Goal: Task Accomplishment & Management: Use online tool/utility

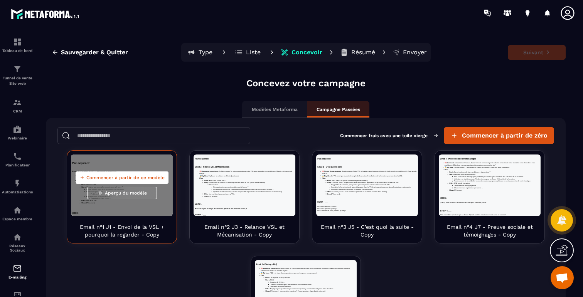
scroll to position [459, 0]
click at [120, 174] on button "Commencer à partir de ce modèle" at bounding box center [122, 178] width 93 height 12
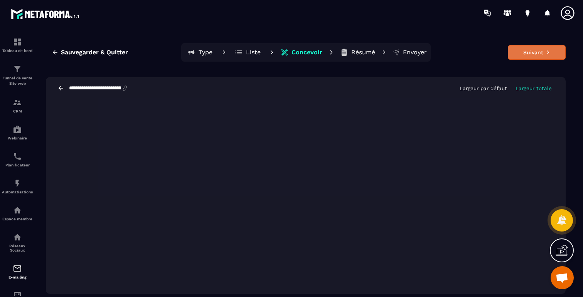
click at [516, 54] on button "Suivant" at bounding box center [537, 52] width 58 height 15
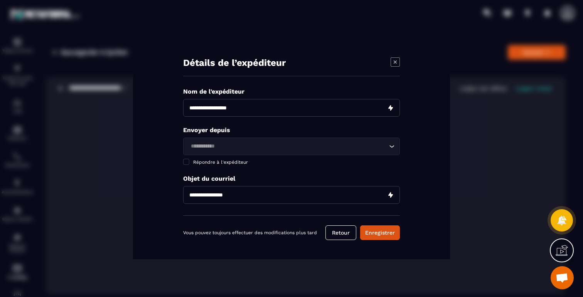
click at [354, 104] on input "Modal window" at bounding box center [291, 108] width 217 height 18
type input "**********"
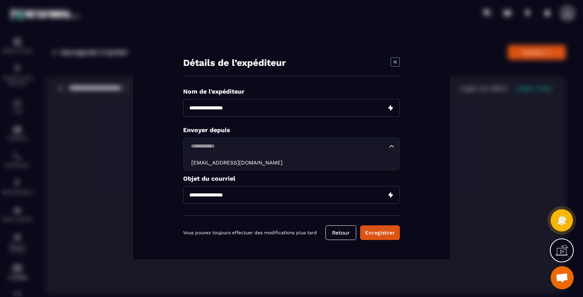
click at [261, 146] on input "Search for option" at bounding box center [287, 146] width 199 height 8
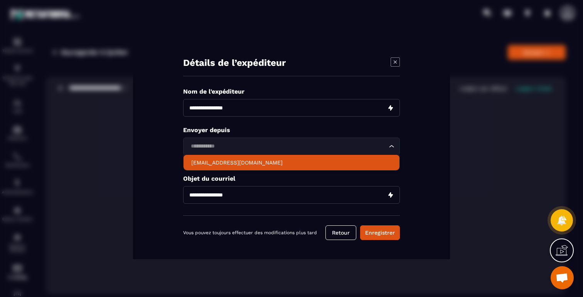
click at [259, 162] on p "[EMAIL_ADDRESS][DOMAIN_NAME]" at bounding box center [291, 163] width 200 height 8
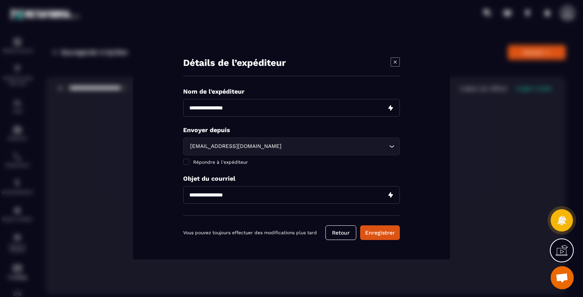
click at [237, 194] on input "Modal window" at bounding box center [291, 195] width 217 height 18
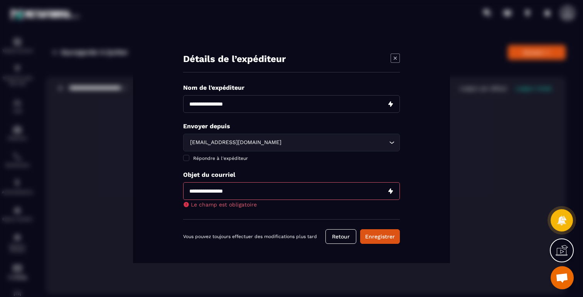
click at [216, 192] on input "Modal window" at bounding box center [291, 191] width 217 height 18
paste input "**********"
type input "**********"
click at [380, 235] on button "Enregistrer" at bounding box center [380, 236] width 40 height 15
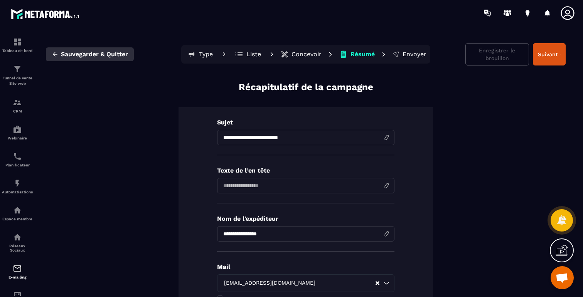
click at [77, 52] on span "Sauvegarder & Quitter" at bounding box center [94, 55] width 67 height 8
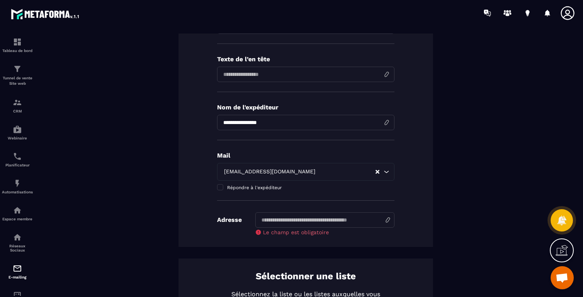
scroll to position [163, 0]
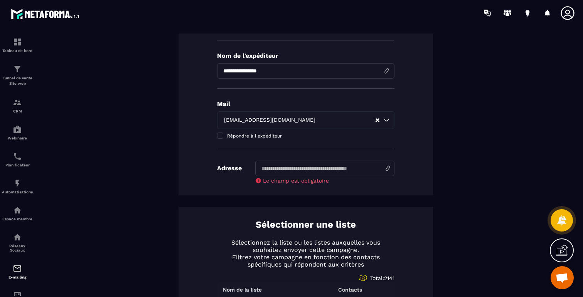
click at [380, 169] on input at bounding box center [324, 168] width 139 height 15
type input "**********"
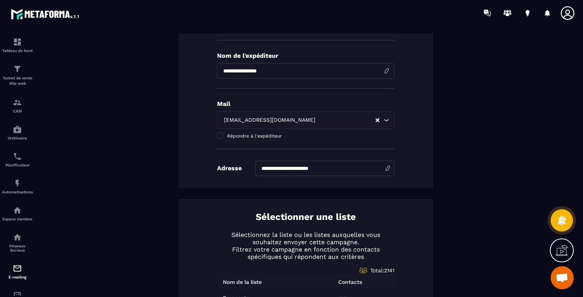
click at [418, 169] on div "**********" at bounding box center [305, 66] width 254 height 244
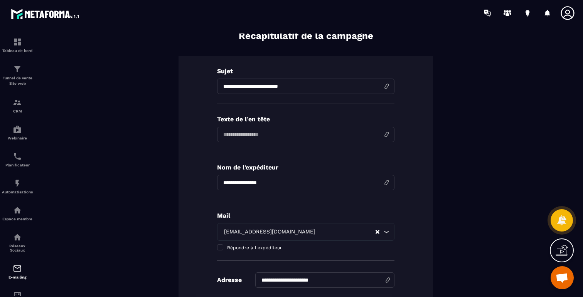
scroll to position [0, 0]
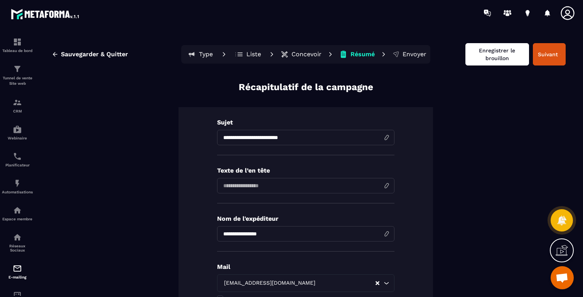
click at [484, 56] on button "Enregistrer le brouillon" at bounding box center [497, 54] width 64 height 22
click at [423, 178] on div "**********" at bounding box center [305, 229] width 254 height 244
click at [284, 55] on icon at bounding box center [282, 56] width 3 height 3
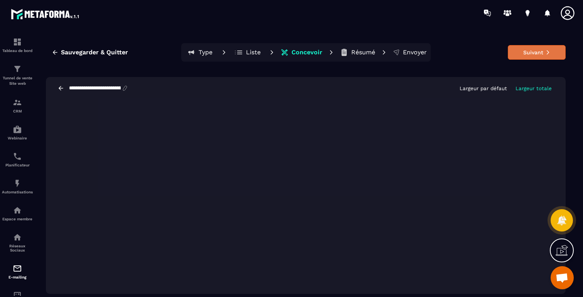
click at [540, 54] on button "Suivant" at bounding box center [537, 52] width 58 height 15
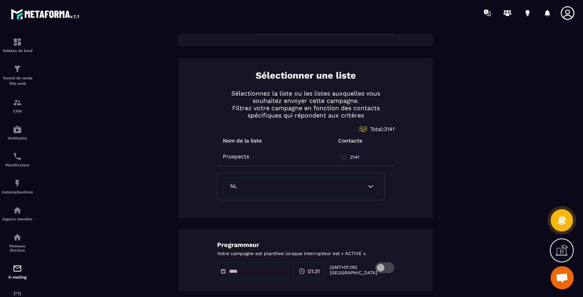
scroll to position [395, 0]
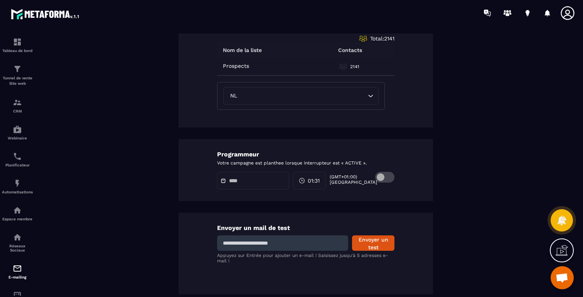
click at [287, 246] on input at bounding box center [282, 243] width 131 height 15
type input "**********"
click at [378, 241] on button "Envoyer un test" at bounding box center [373, 243] width 42 height 15
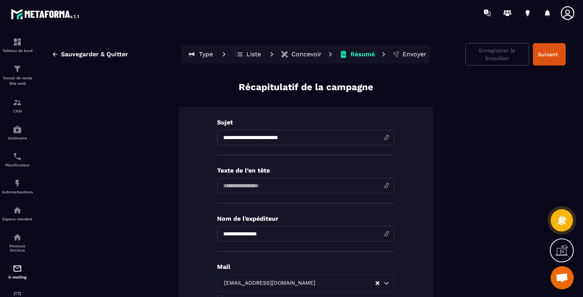
click at [302, 54] on p "Concevoir" at bounding box center [306, 55] width 30 height 8
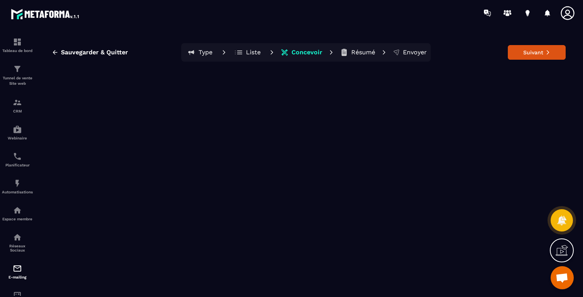
click at [302, 54] on p "Concevoir" at bounding box center [306, 53] width 31 height 8
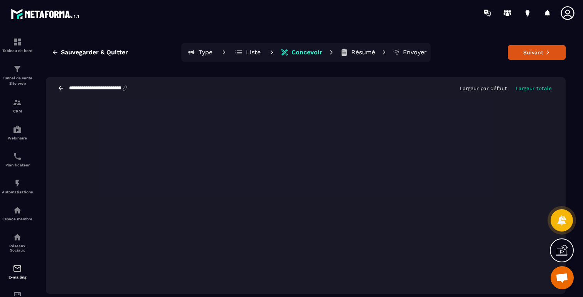
click at [494, 90] on p "Largeur par défaut" at bounding box center [483, 89] width 47 height 6
click at [64, 88] on icon at bounding box center [60, 88] width 7 height 7
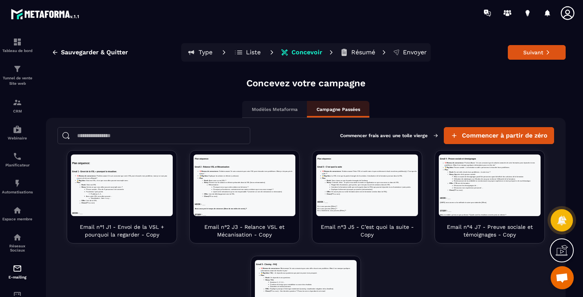
click at [298, 56] on p "Concevoir" at bounding box center [306, 53] width 31 height 8
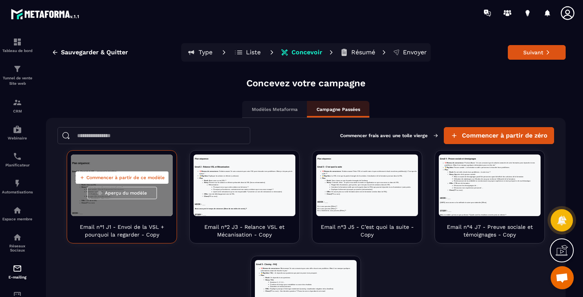
click at [134, 179] on span "Commencer à partir de ce modèle" at bounding box center [125, 178] width 78 height 6
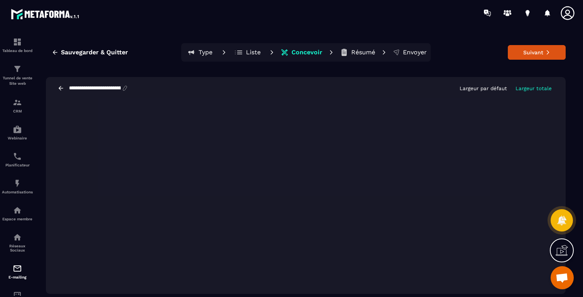
click at [60, 85] on icon at bounding box center [60, 88] width 7 height 7
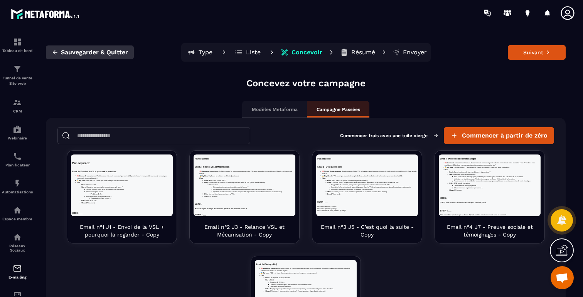
click at [54, 53] on icon "button" at bounding box center [55, 52] width 7 height 7
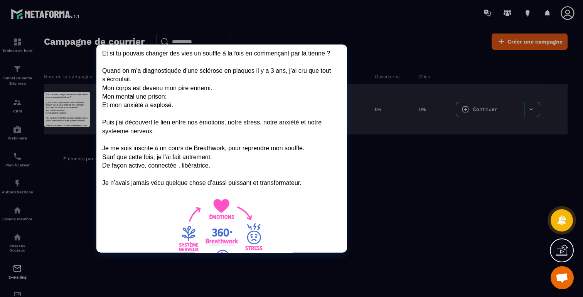
click at [70, 107] on div at bounding box center [67, 109] width 46 height 35
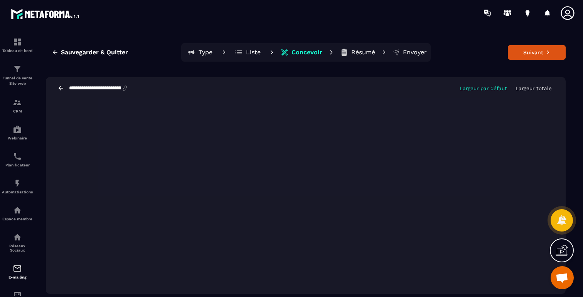
click at [526, 89] on p "Largeur totale" at bounding box center [533, 89] width 36 height 6
click at [117, 54] on span "Sauvegarder & Quitter" at bounding box center [94, 53] width 67 height 8
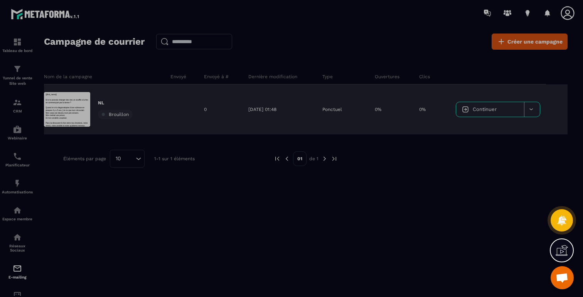
click at [72, 98] on div at bounding box center [67, 109] width 46 height 35
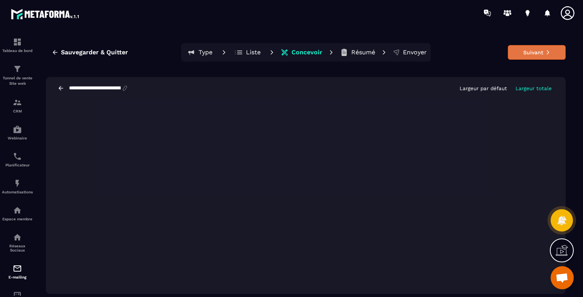
click at [531, 55] on button "Suivant" at bounding box center [537, 52] width 58 height 15
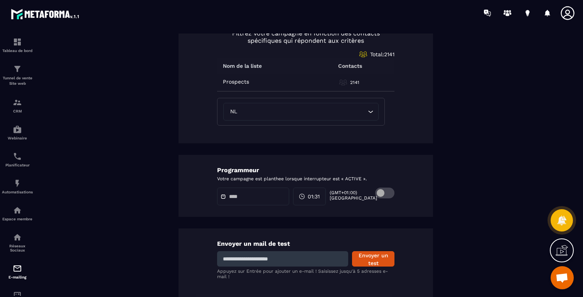
scroll to position [395, 0]
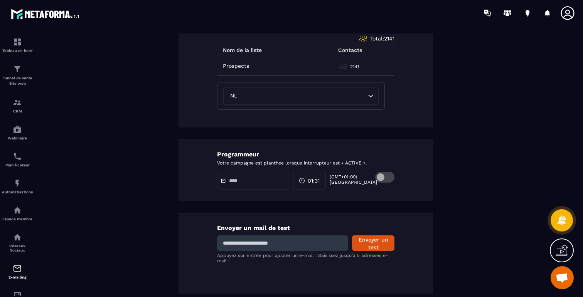
click at [327, 246] on input at bounding box center [282, 243] width 131 height 15
type input "**********"
click at [372, 242] on button "Envoyer un test" at bounding box center [373, 243] width 42 height 15
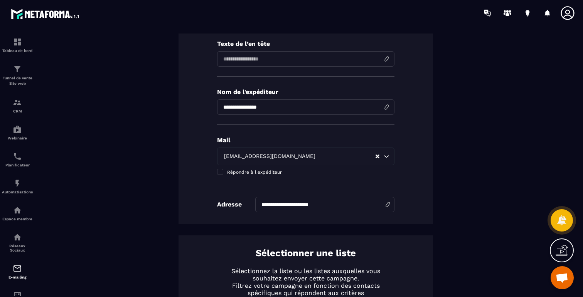
scroll to position [0, 0]
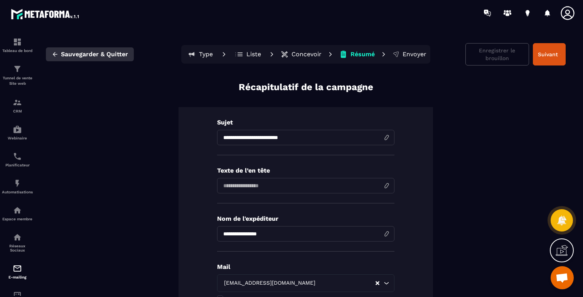
click at [98, 56] on span "Sauvegarder & Quitter" at bounding box center [94, 55] width 67 height 8
click at [95, 52] on span "Sauvegarder & Quitter" at bounding box center [94, 55] width 67 height 8
